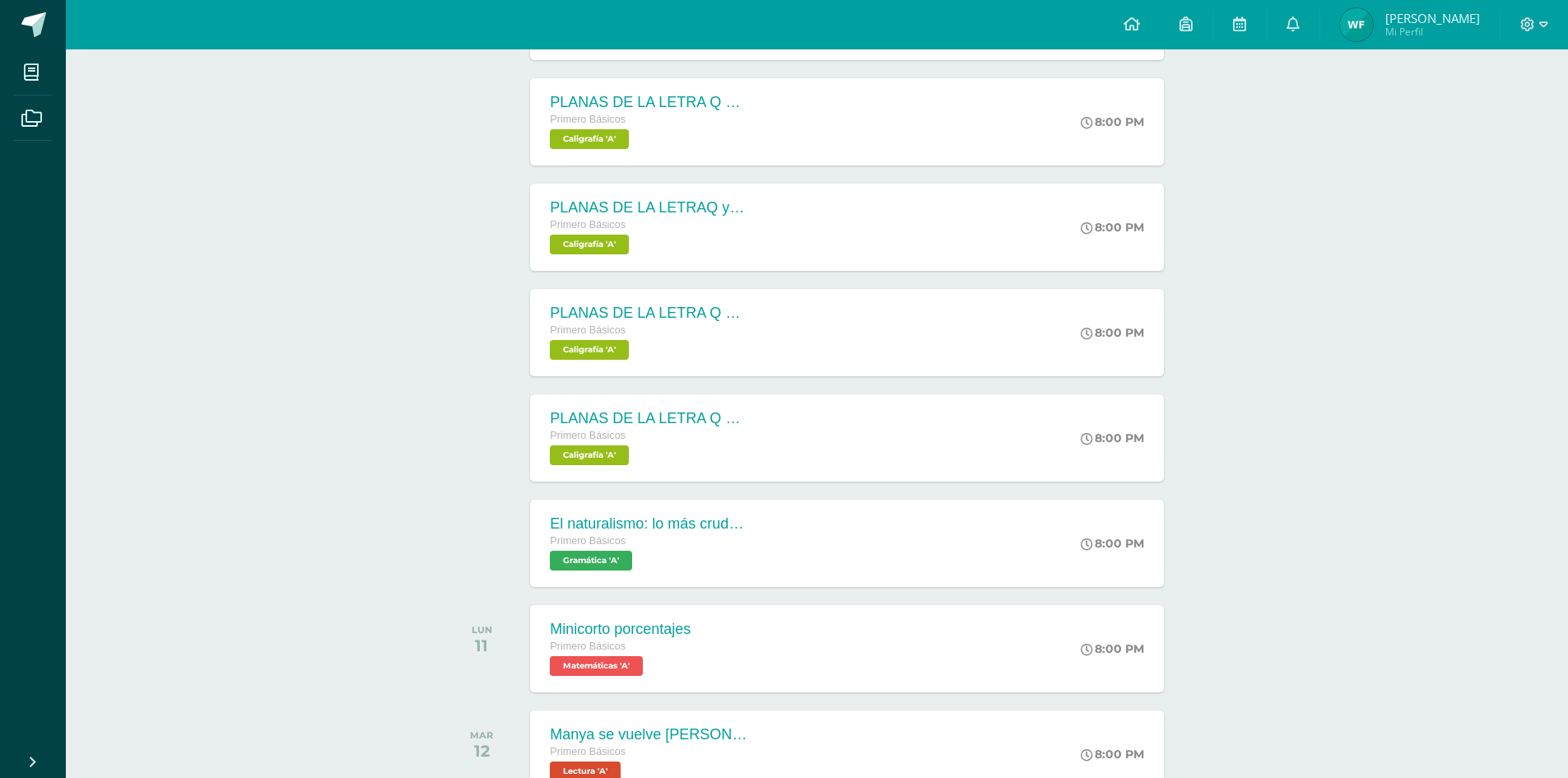
scroll to position [430, 0]
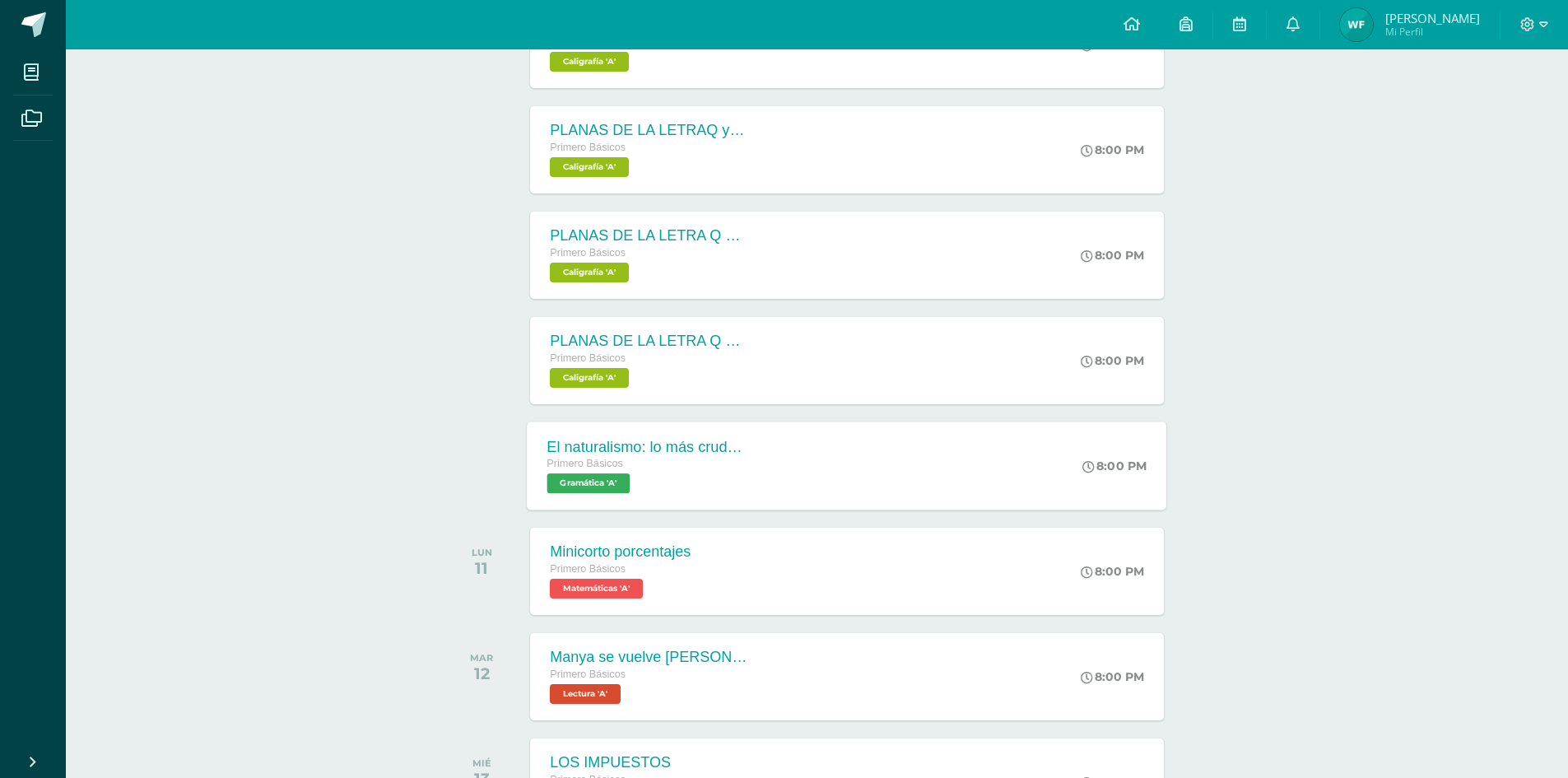
click at [614, 487] on span "Gramática 'A'" at bounding box center [589, 483] width 83 height 20
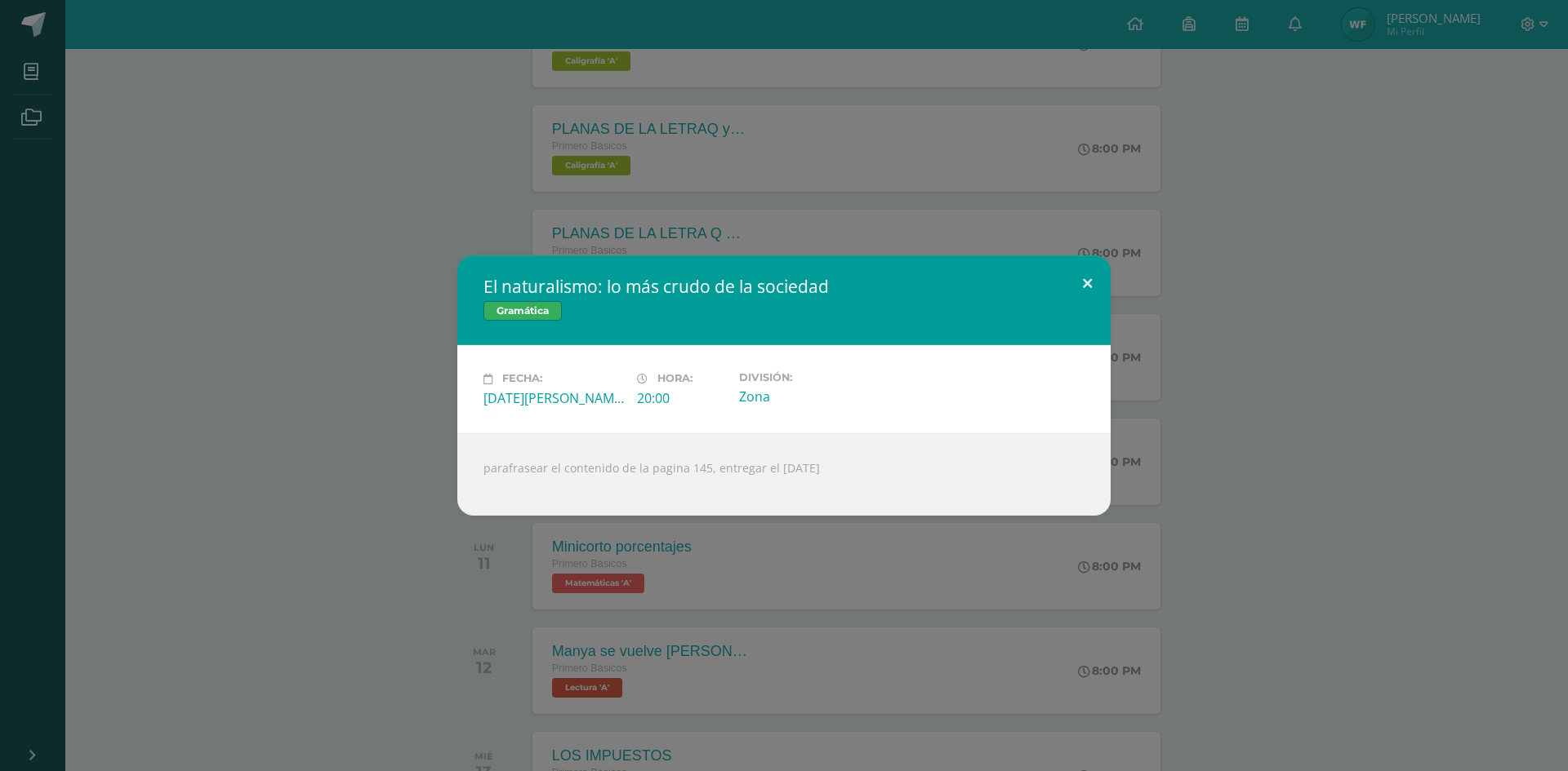
click at [1094, 278] on button at bounding box center [1087, 283] width 46 height 56
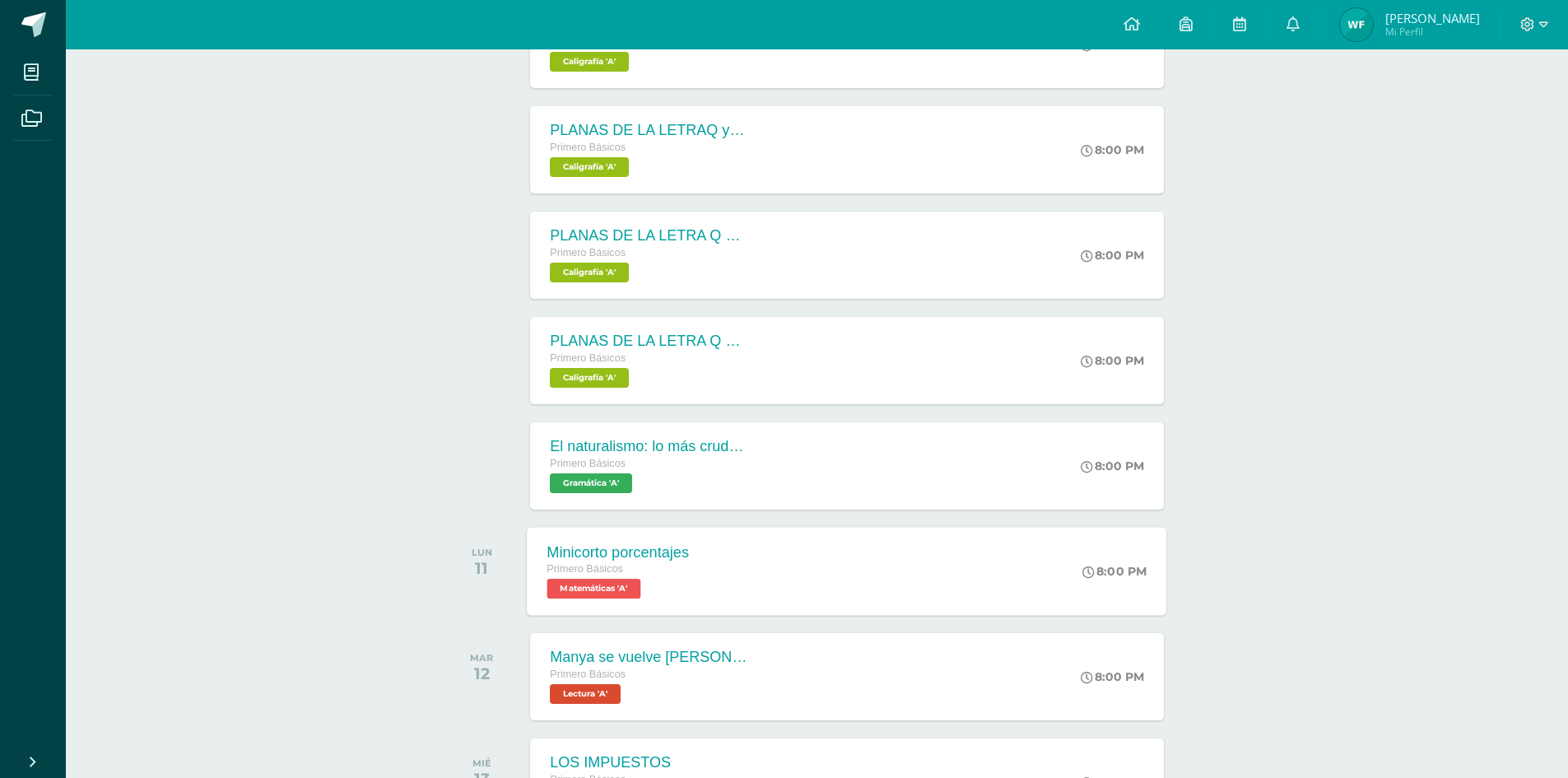
click at [615, 584] on span "Matemáticas 'A'" at bounding box center [594, 589] width 94 height 20
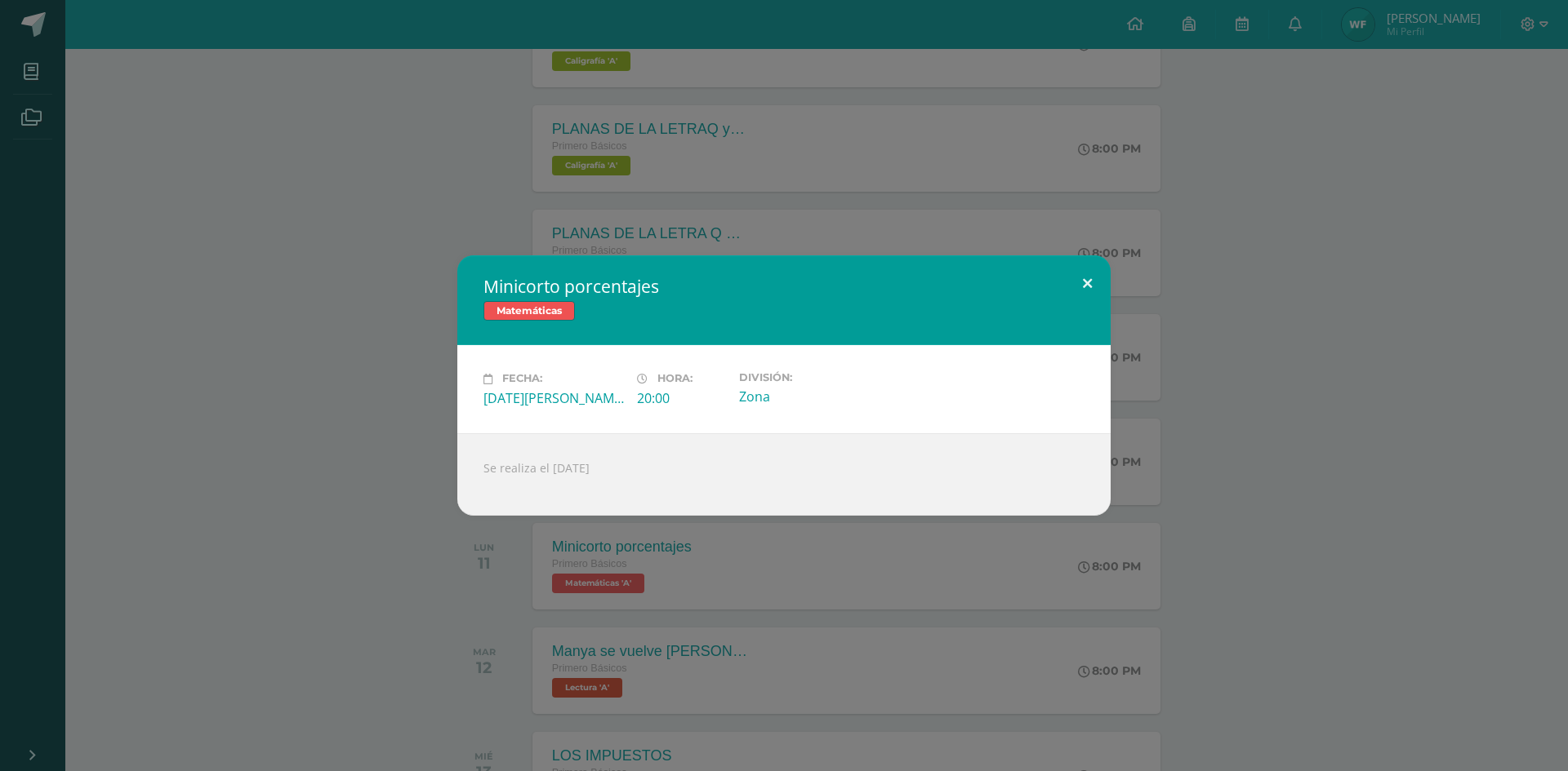
click at [1086, 274] on button at bounding box center [1087, 283] width 46 height 56
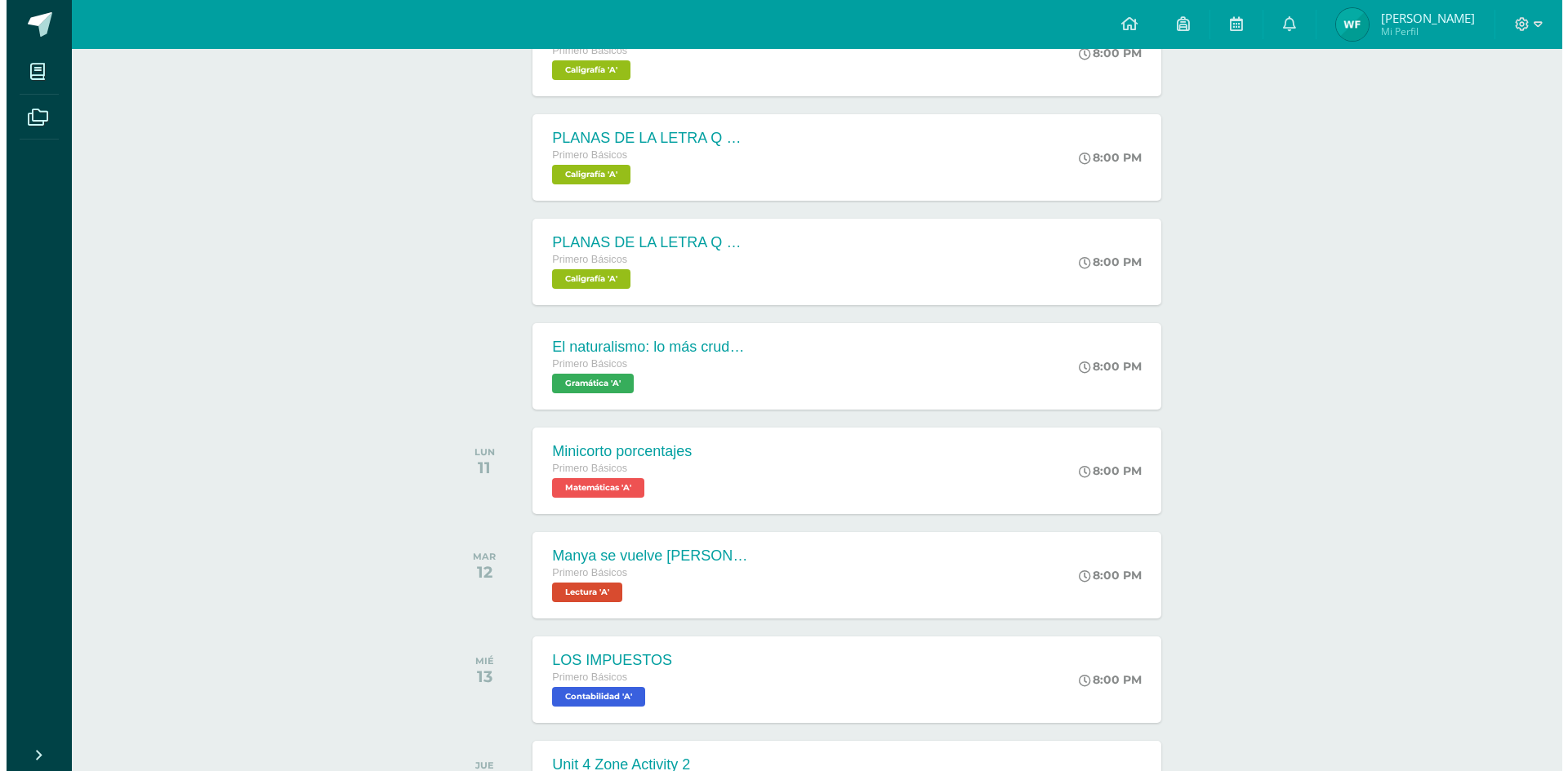
scroll to position [671, 0]
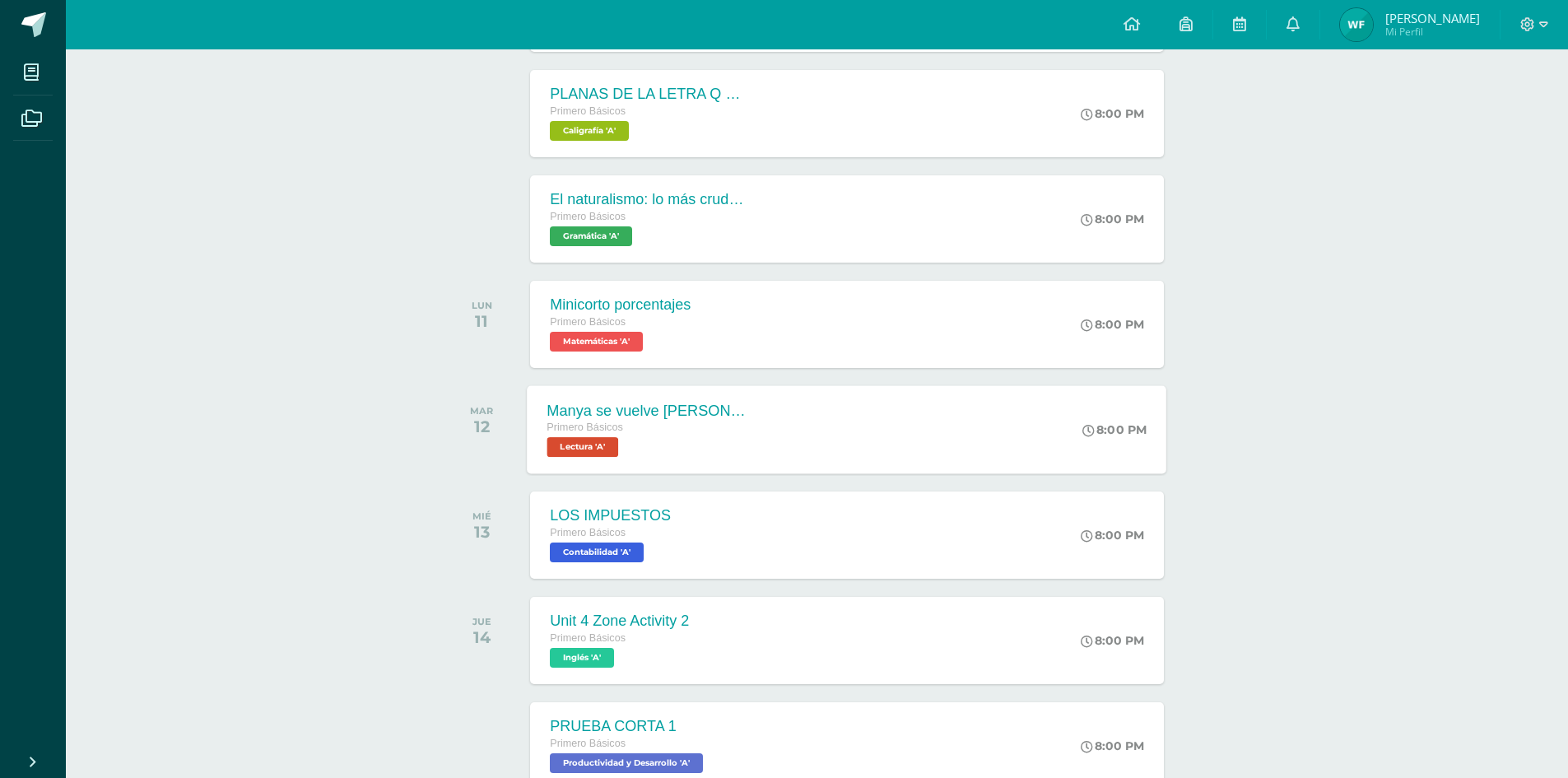
click at [607, 450] on span "Lectura 'A'" at bounding box center [583, 446] width 71 height 20
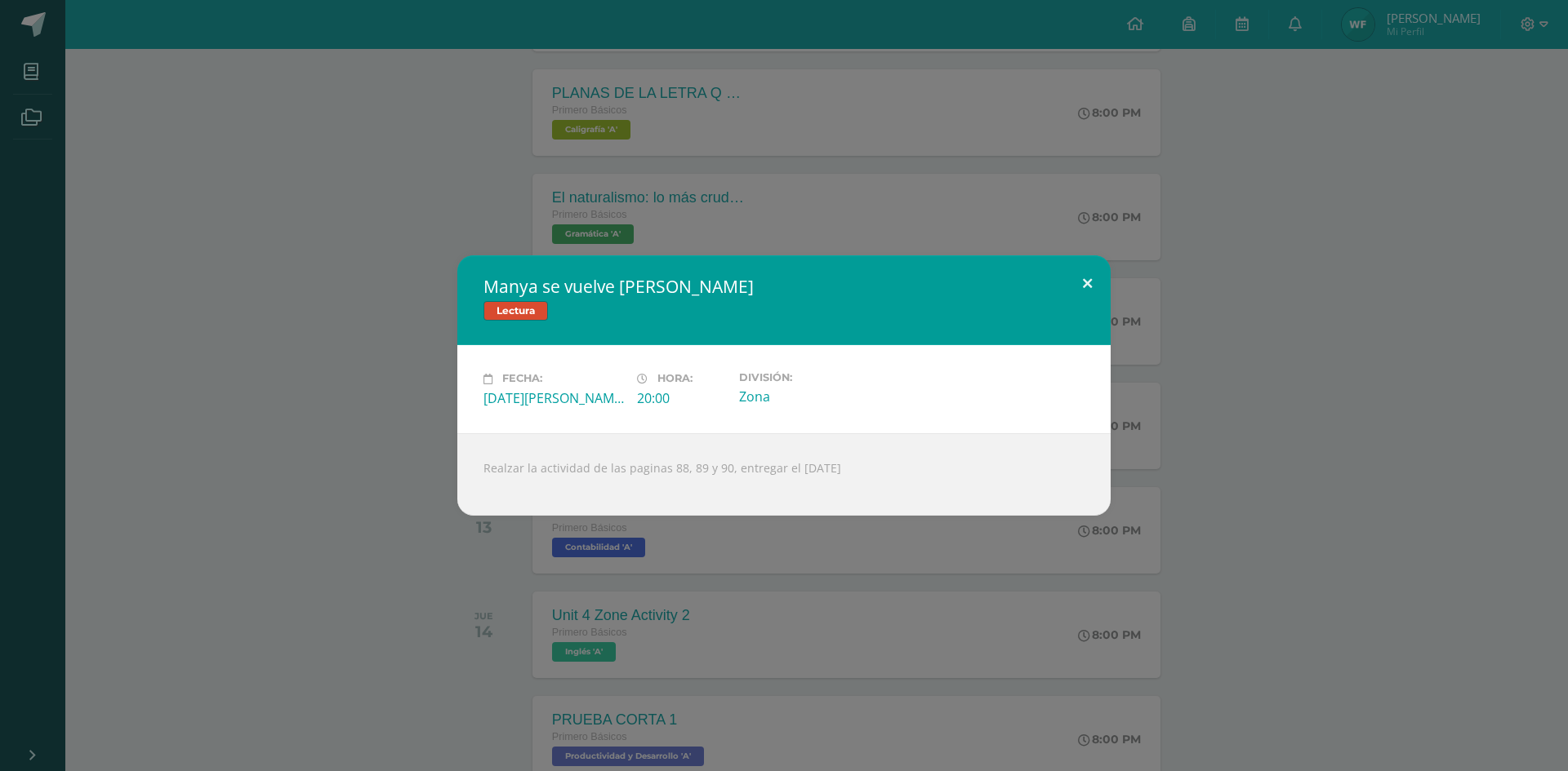
click at [1085, 284] on button at bounding box center [1087, 283] width 46 height 56
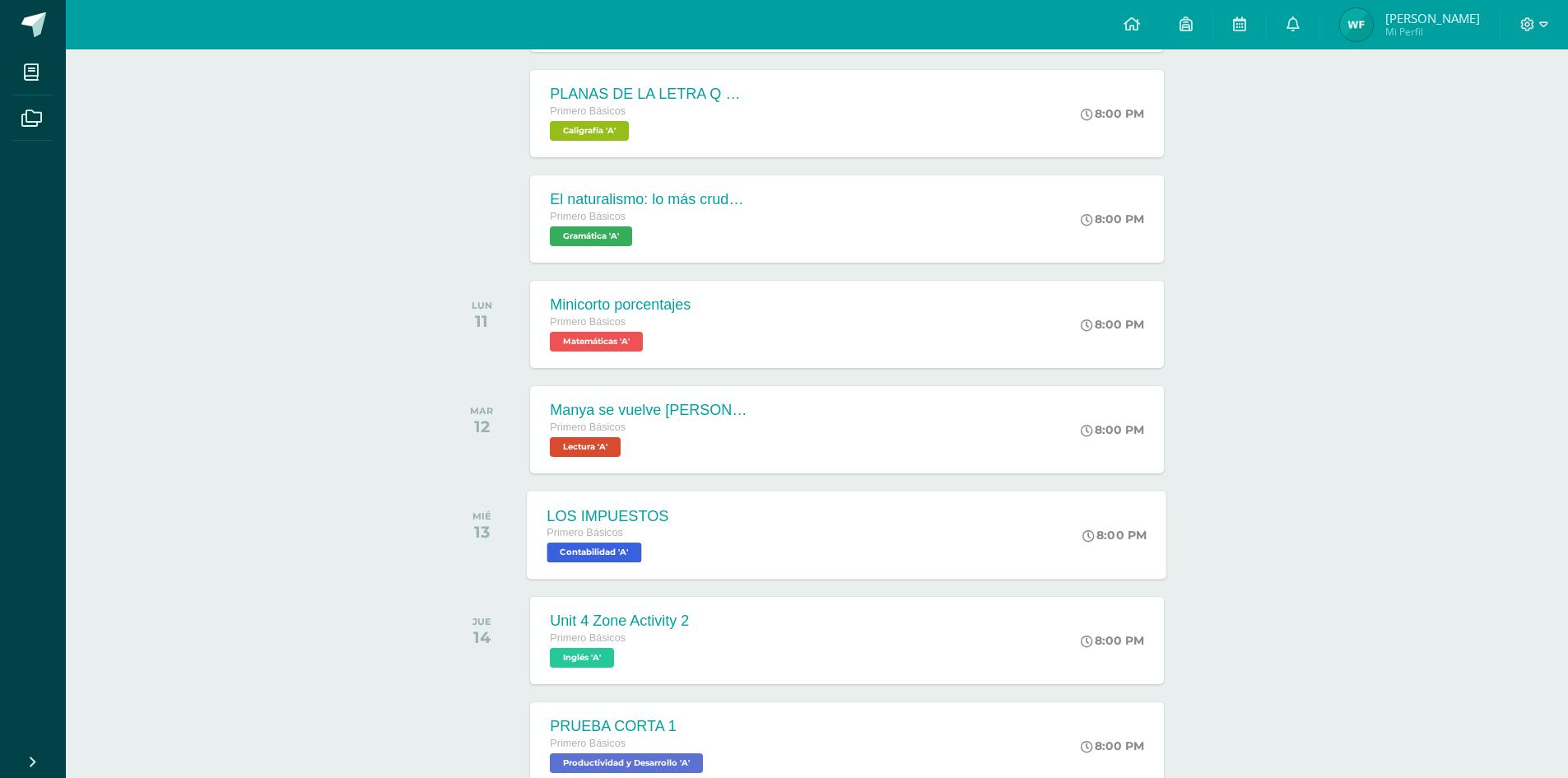
click at [601, 549] on span "Contabilidad 'A'" at bounding box center [594, 552] width 95 height 20
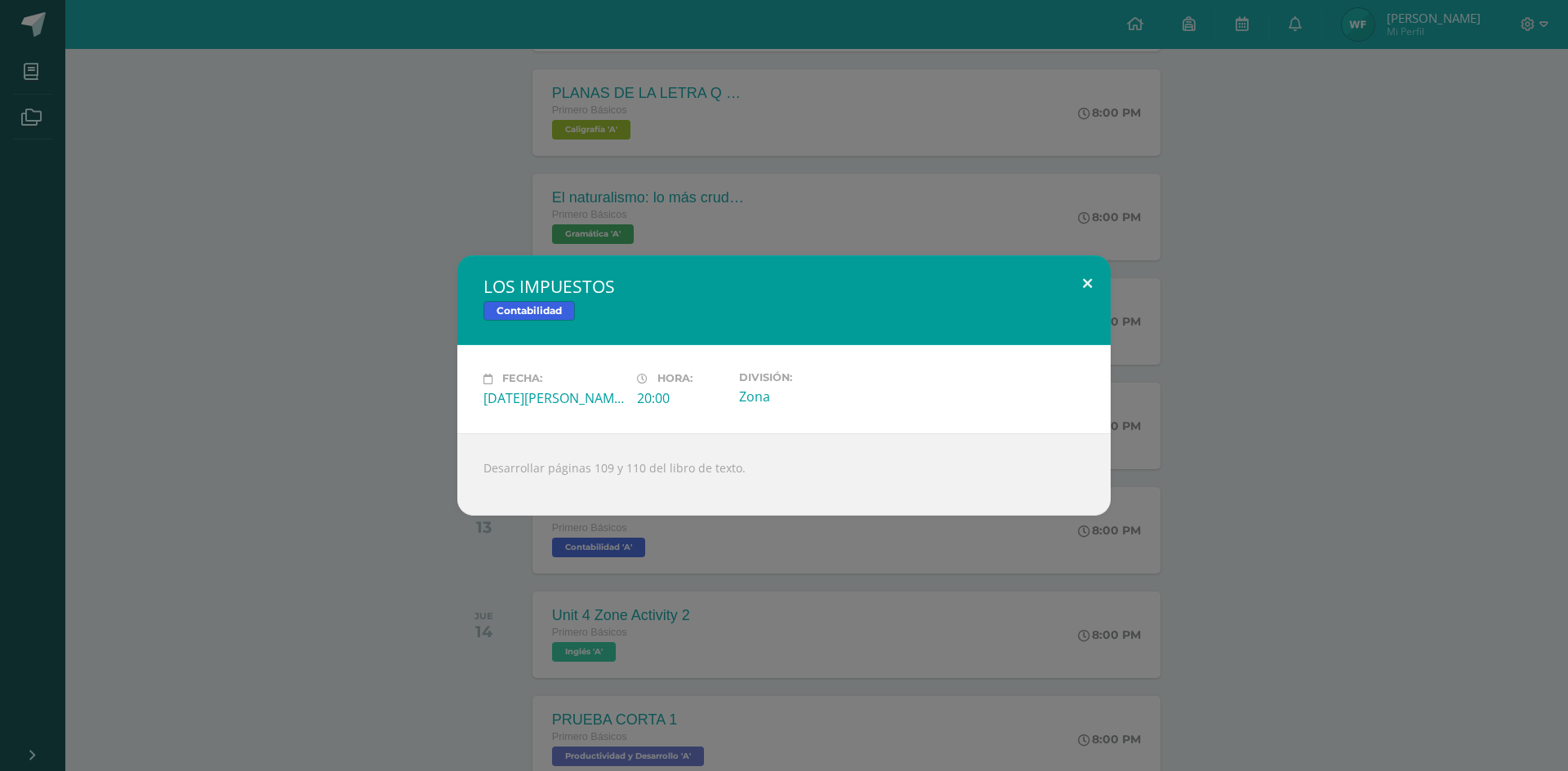
click at [1091, 282] on button at bounding box center [1087, 283] width 46 height 56
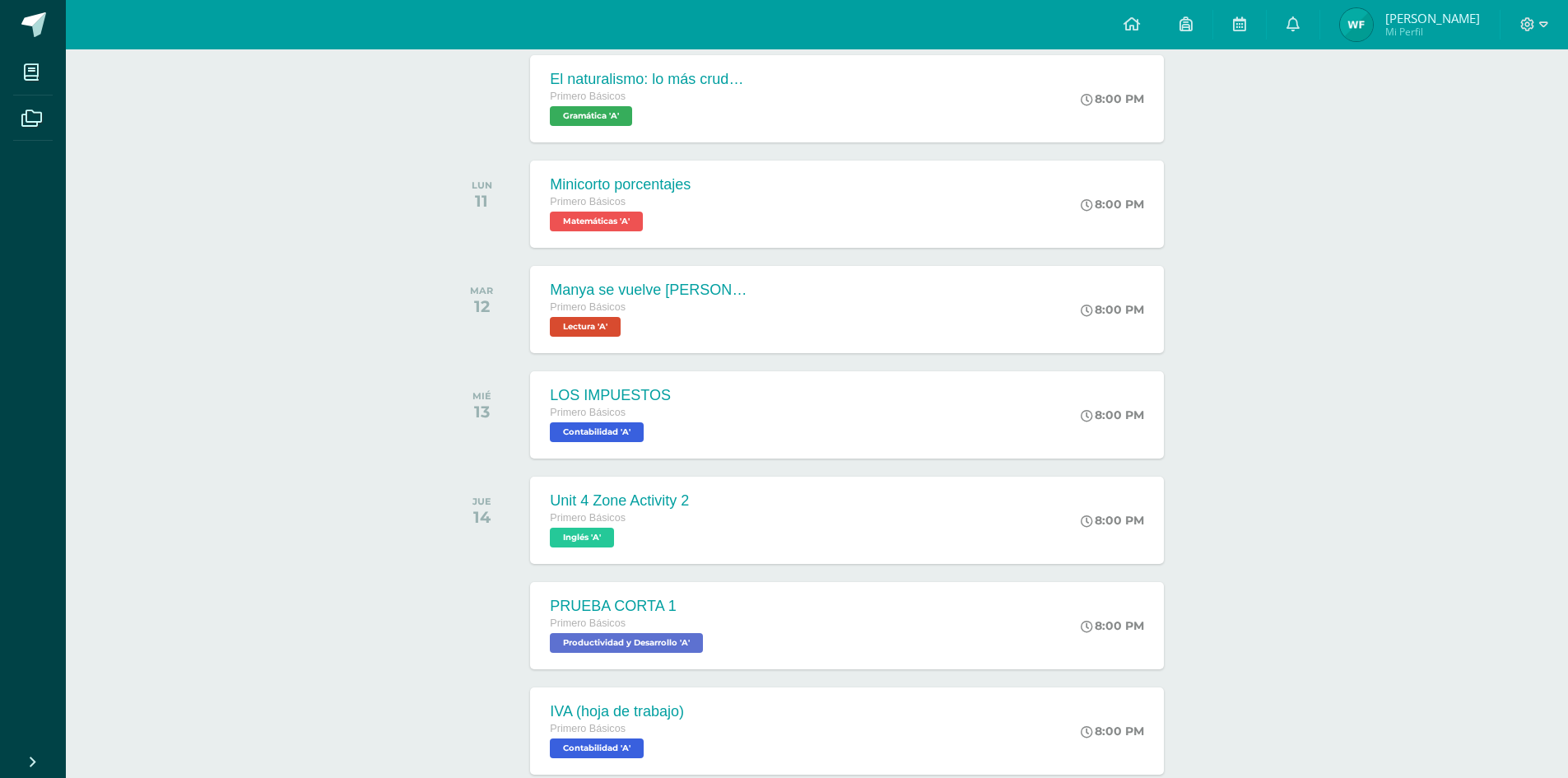
scroll to position [842, 0]
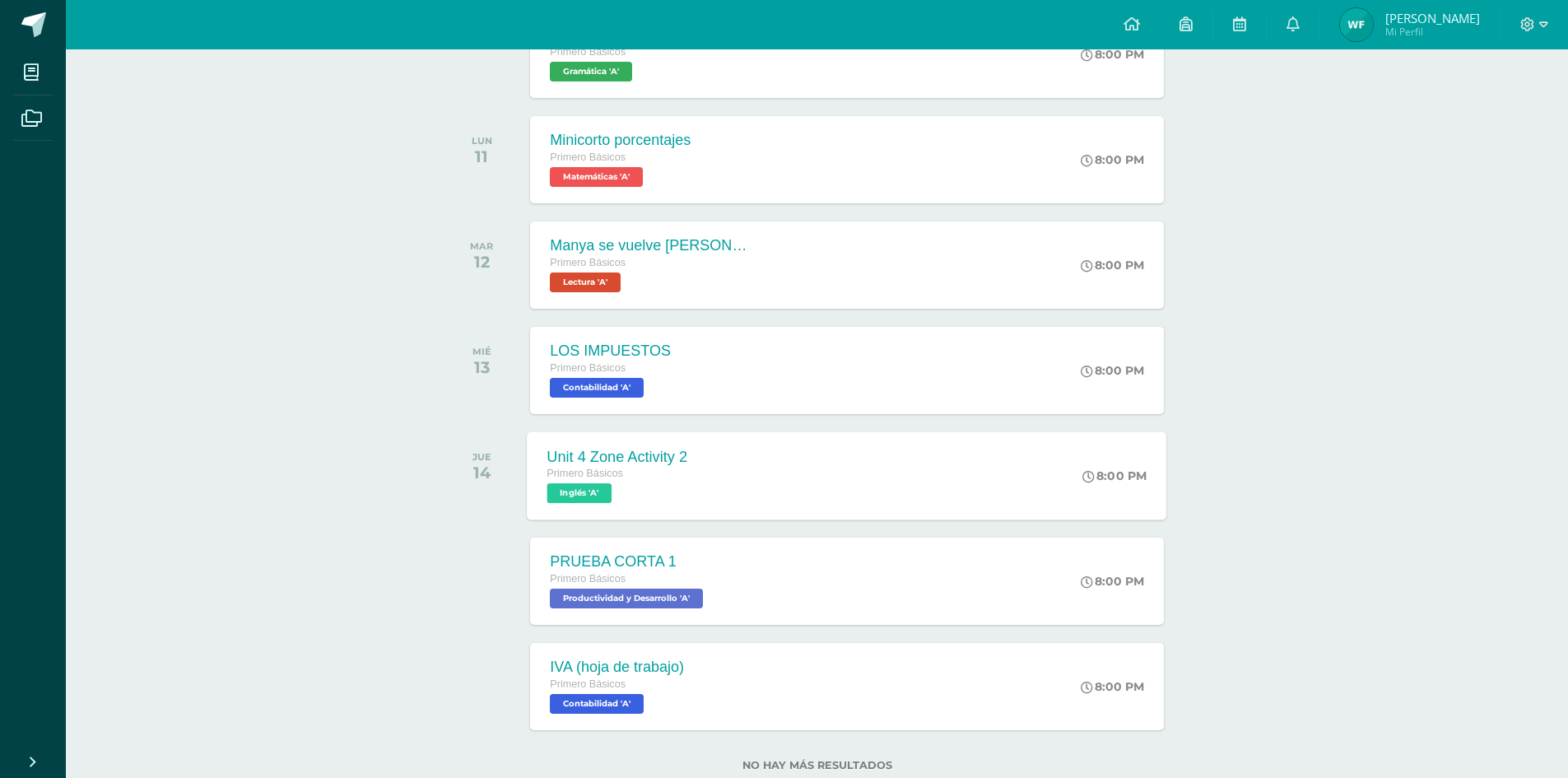
click at [602, 493] on span "Inglés 'A'" at bounding box center [579, 493] width 65 height 20
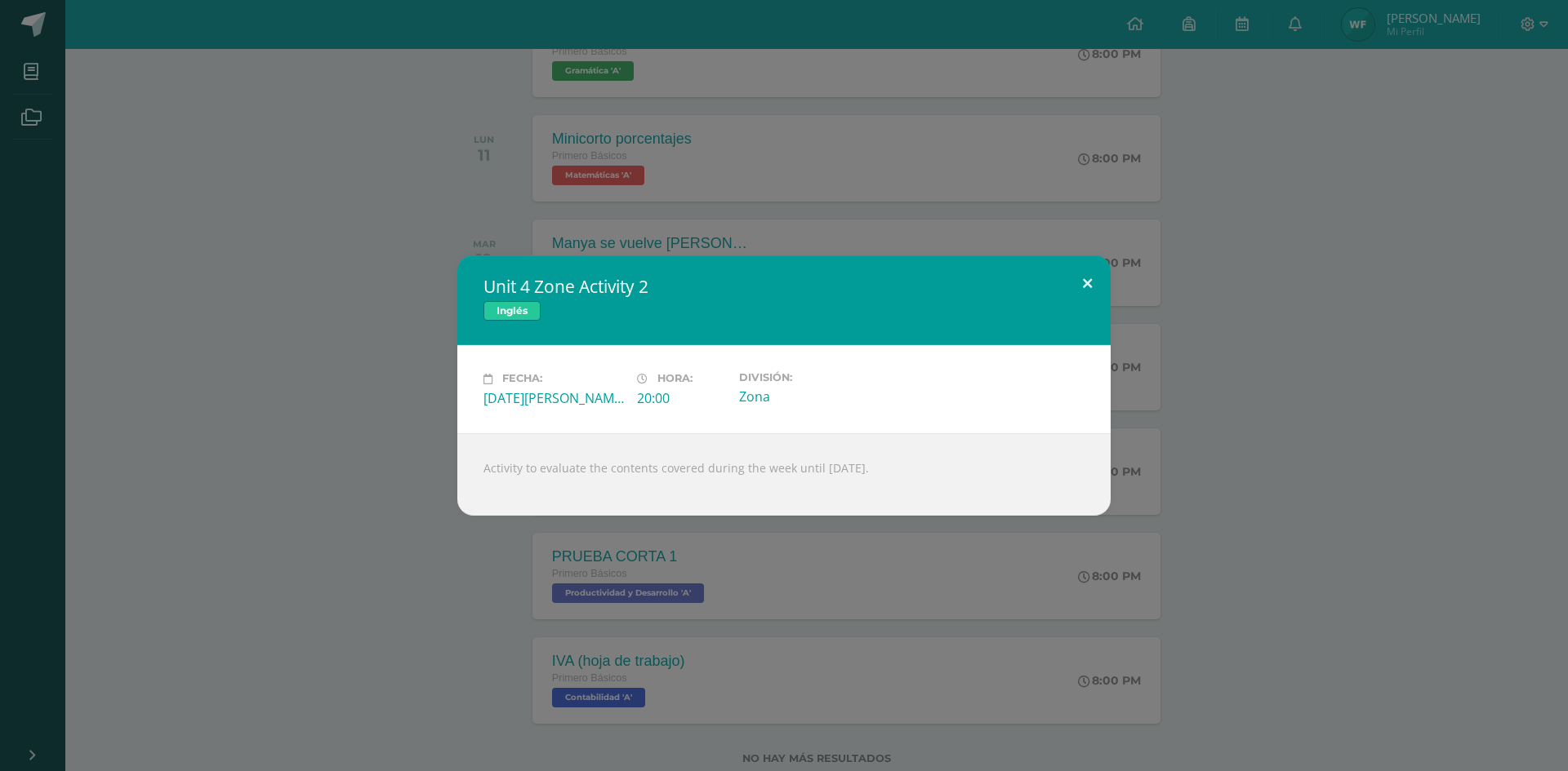
click at [1085, 275] on button at bounding box center [1087, 283] width 46 height 56
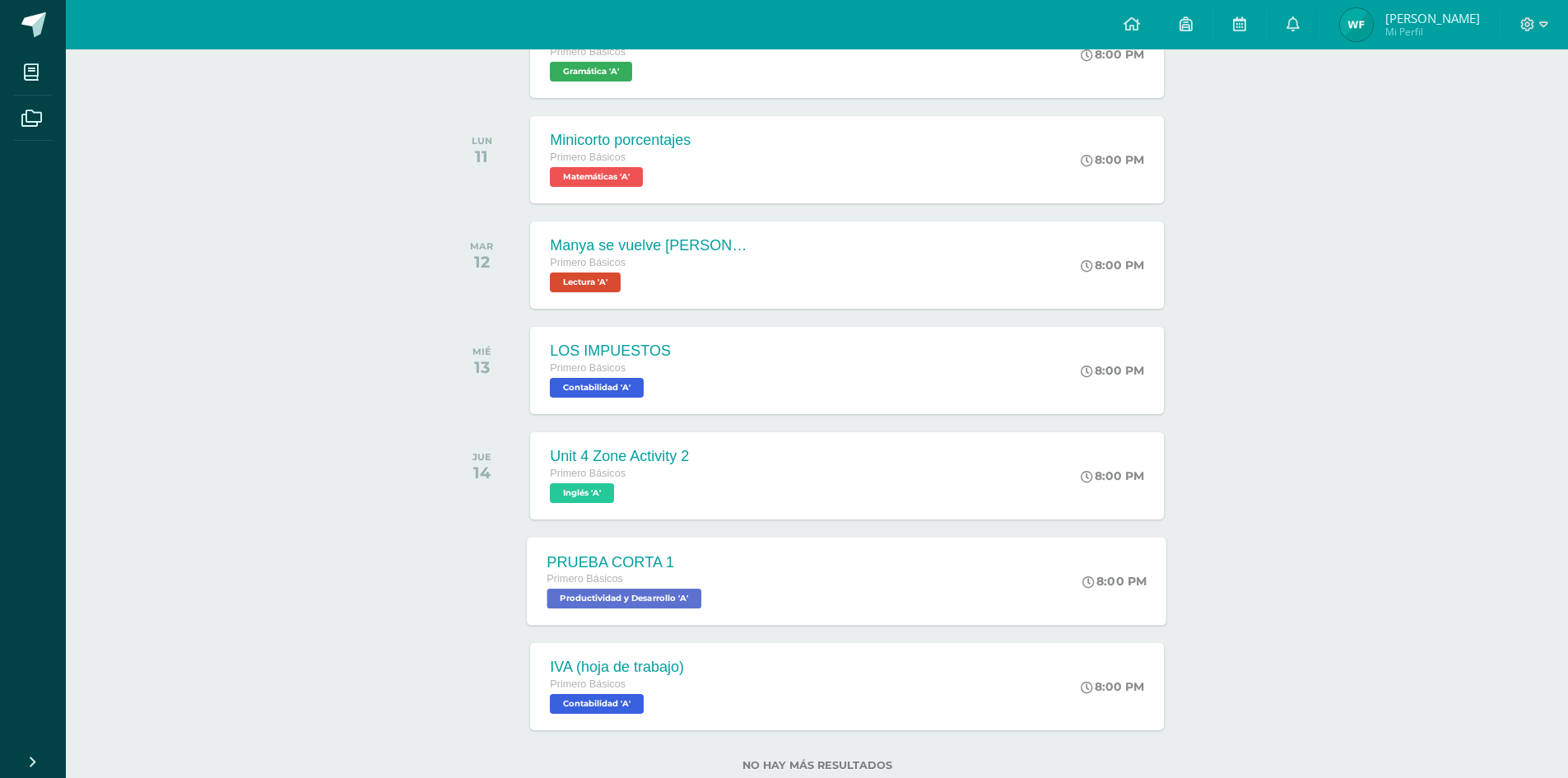
click at [602, 599] on span "Productividad y Desarrollo 'A'" at bounding box center [624, 598] width 155 height 20
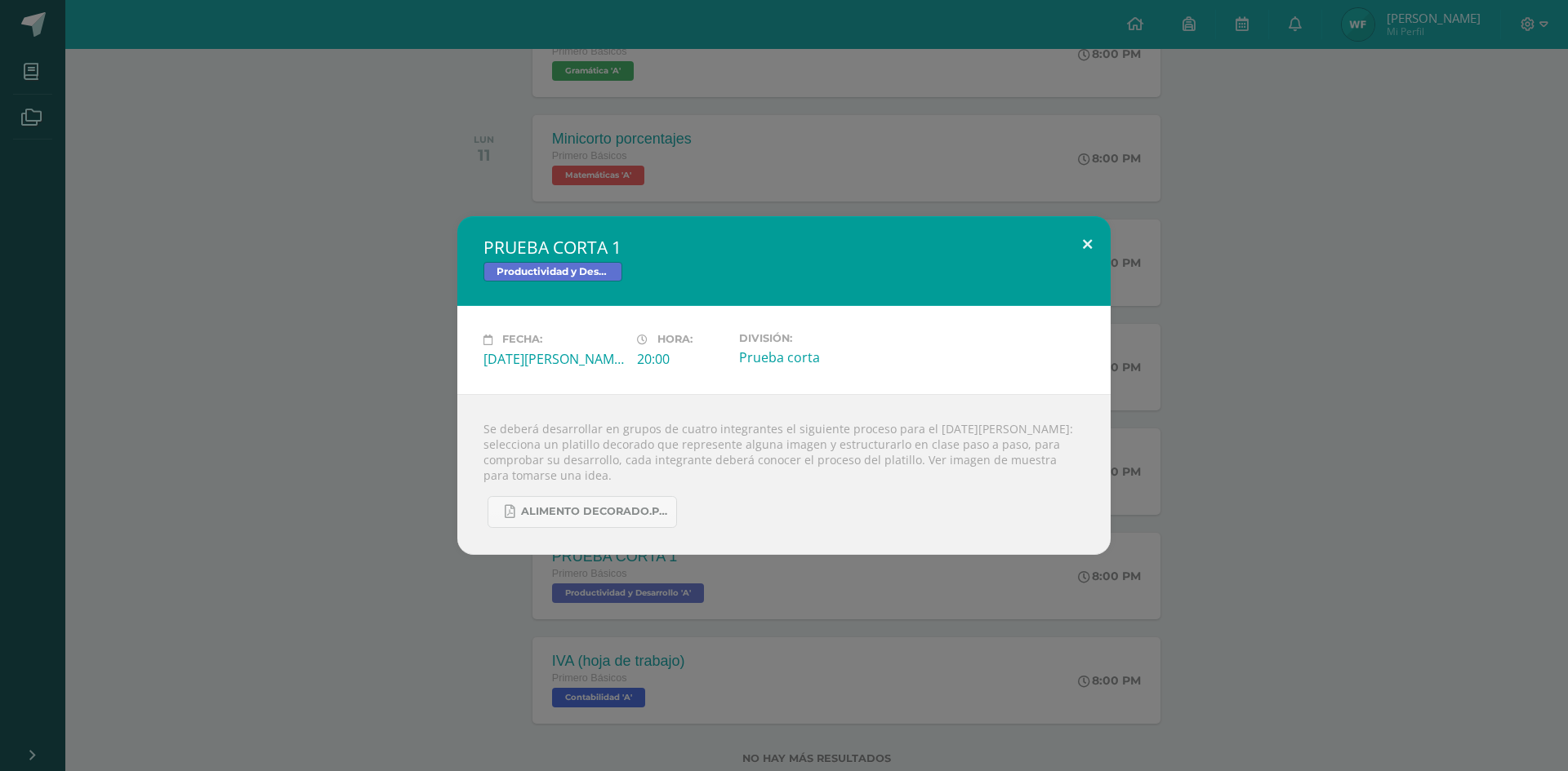
click at [1096, 230] on button at bounding box center [1087, 244] width 46 height 56
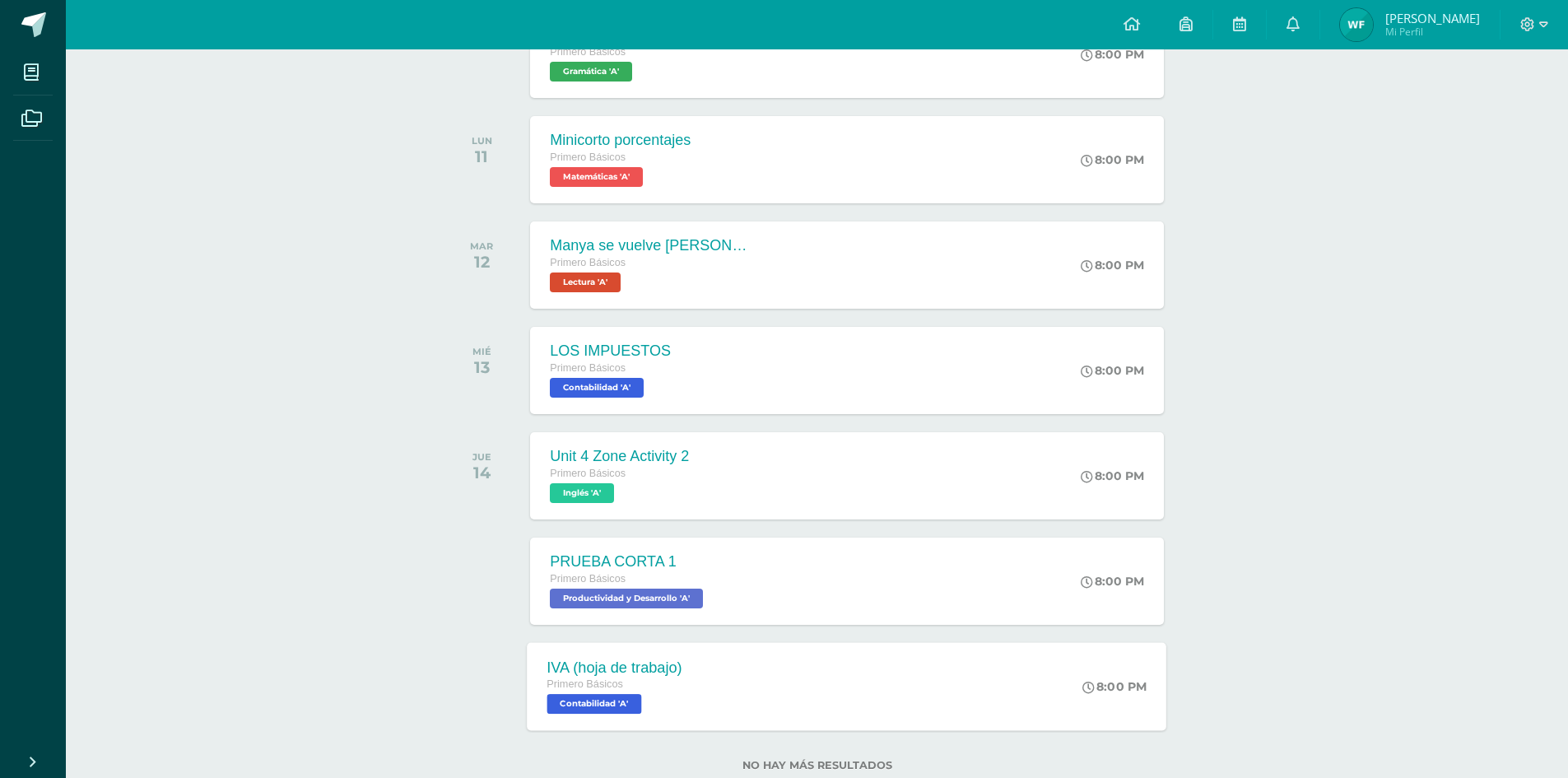
click at [621, 705] on span "Contabilidad 'A'" at bounding box center [594, 704] width 95 height 20
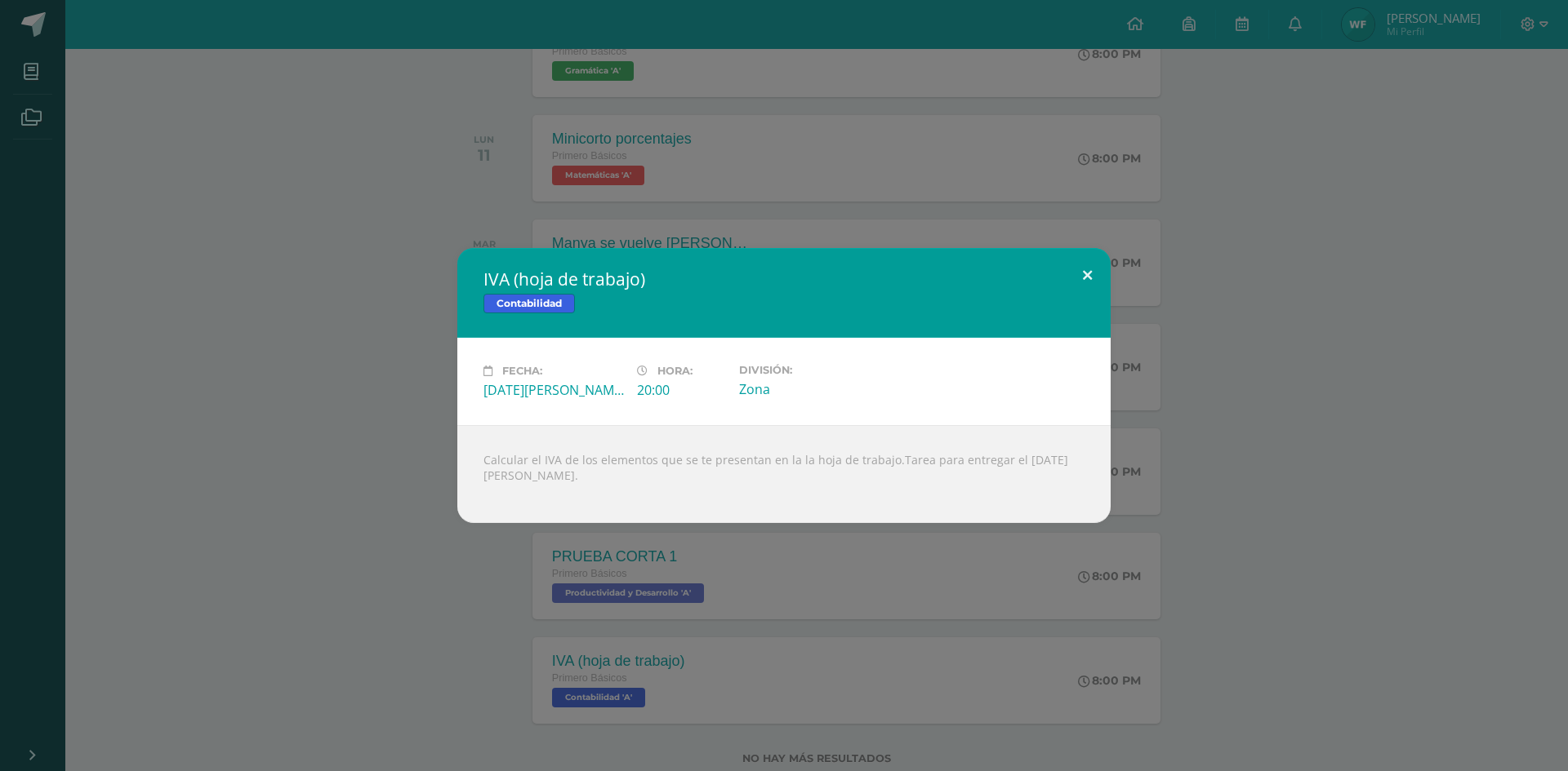
click at [1091, 265] on button at bounding box center [1087, 276] width 46 height 56
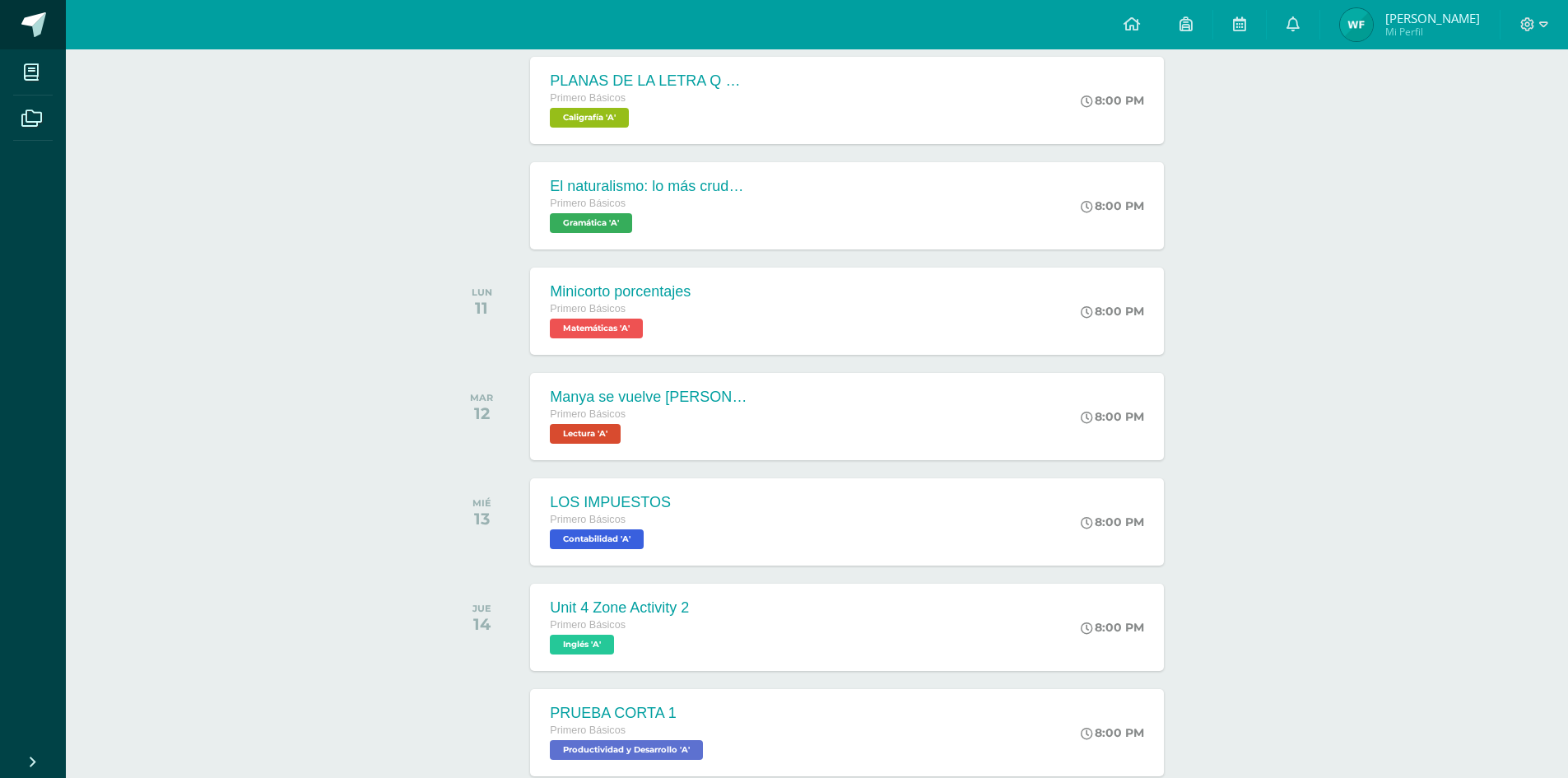
scroll to position [512, 0]
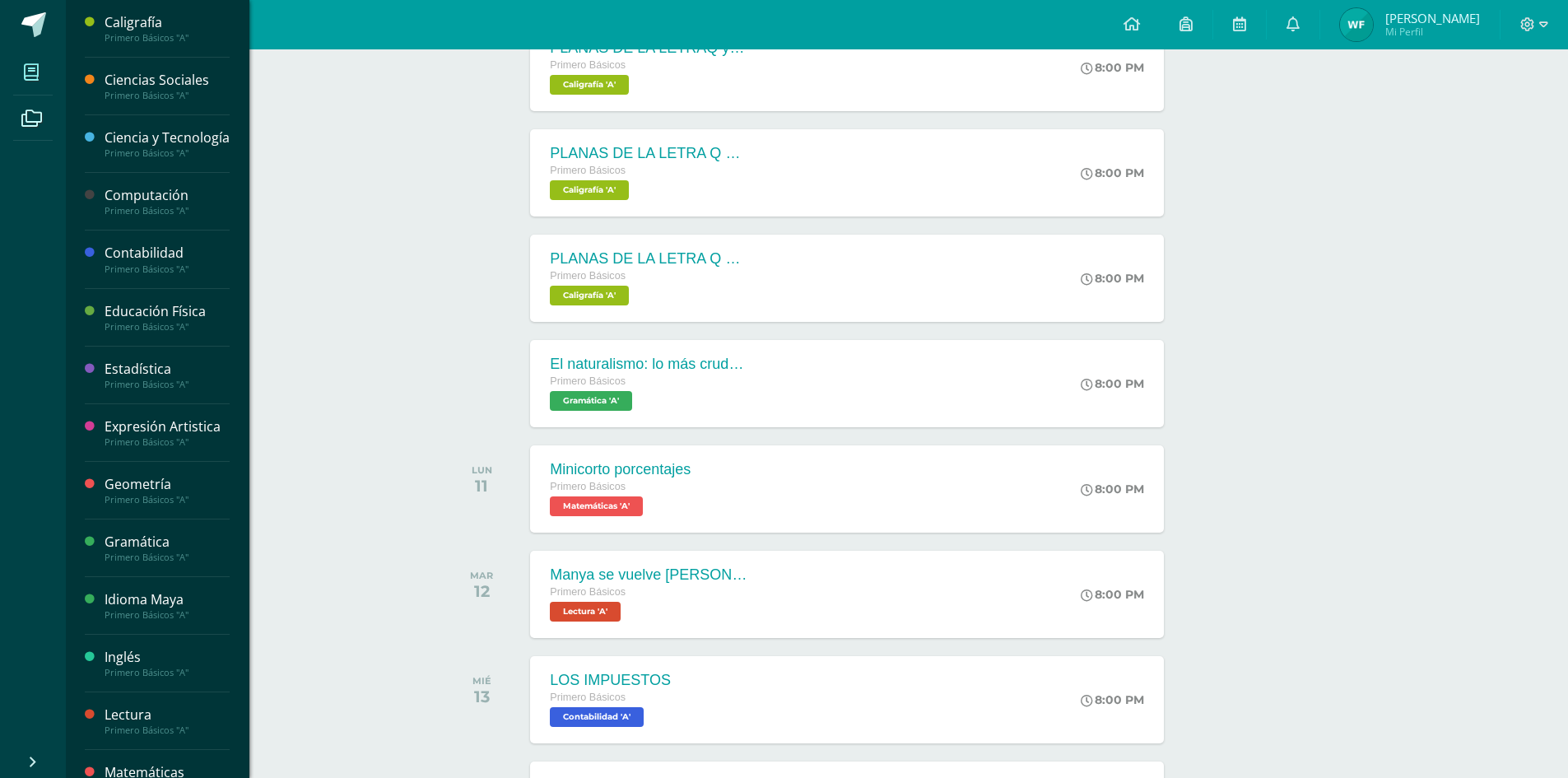
click at [22, 71] on span at bounding box center [32, 72] width 37 height 37
